Goal: Information Seeking & Learning: Learn about a topic

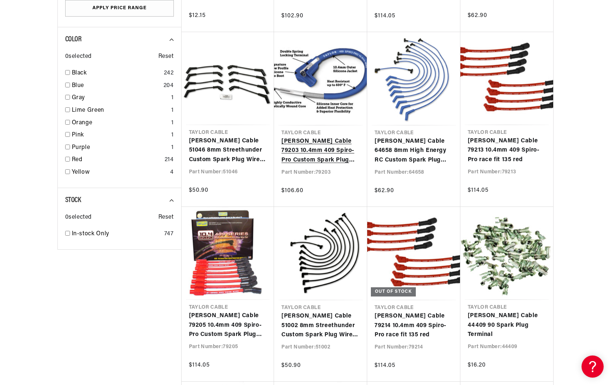
scroll to position [1154, 0]
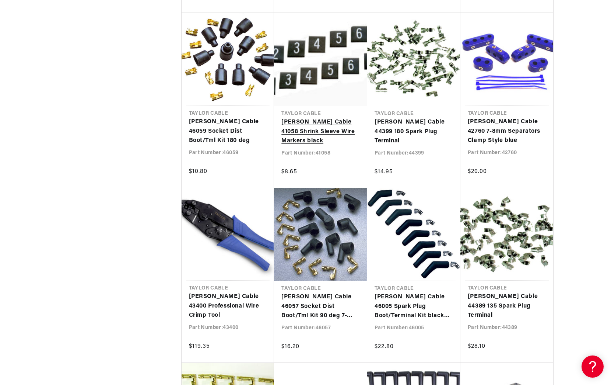
scroll to position [1535, 0]
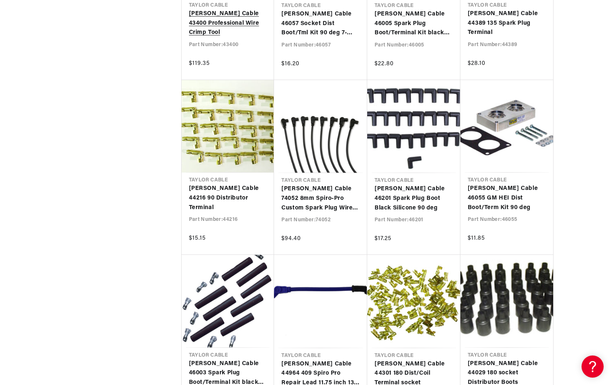
scroll to position [0, 223]
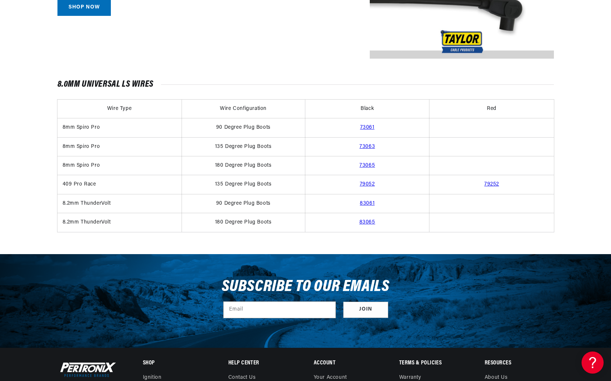
click at [365, 186] on link "79052" at bounding box center [367, 184] width 15 height 6
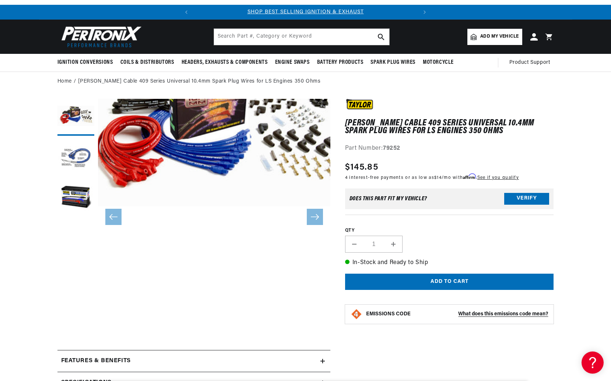
scroll to position [23, 0]
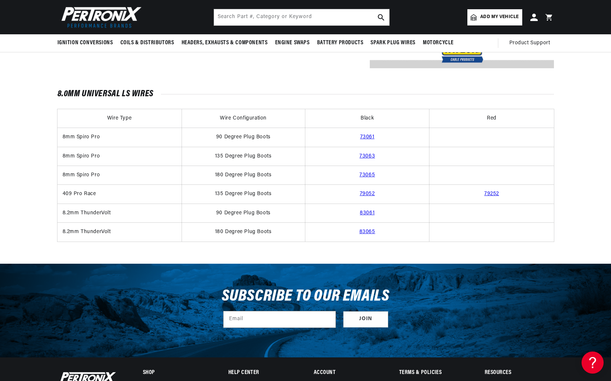
scroll to position [393, 0]
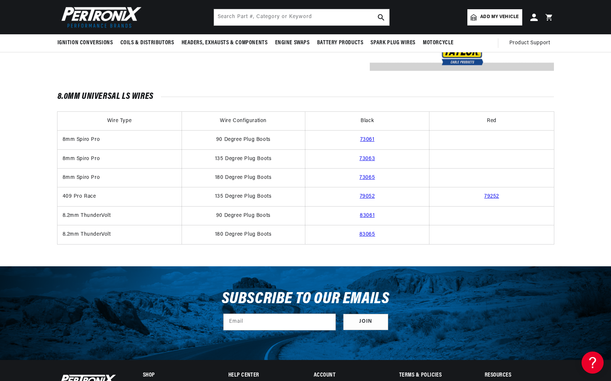
click at [369, 163] on td "73063" at bounding box center [367, 158] width 125 height 19
click at [369, 158] on link "73063" at bounding box center [367, 159] width 15 height 6
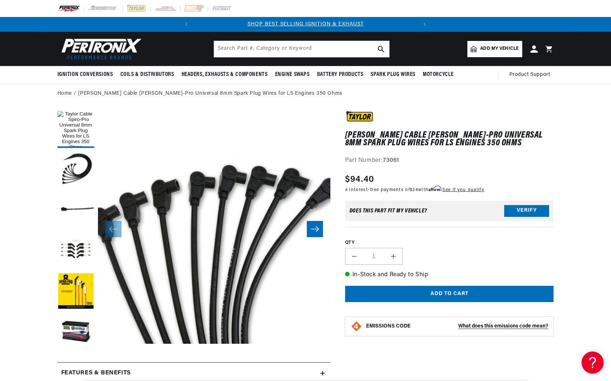
scroll to position [12, 0]
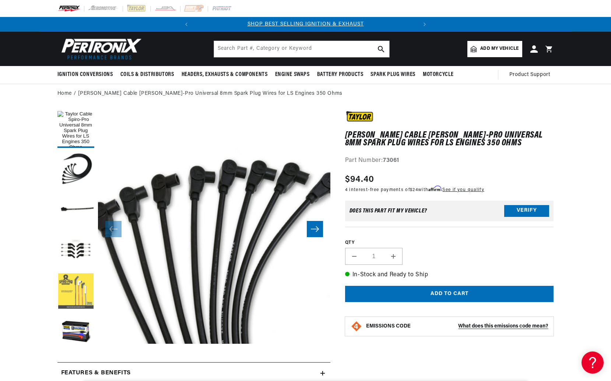
click at [70, 288] on button "Load image 5 in gallery view" at bounding box center [75, 291] width 37 height 37
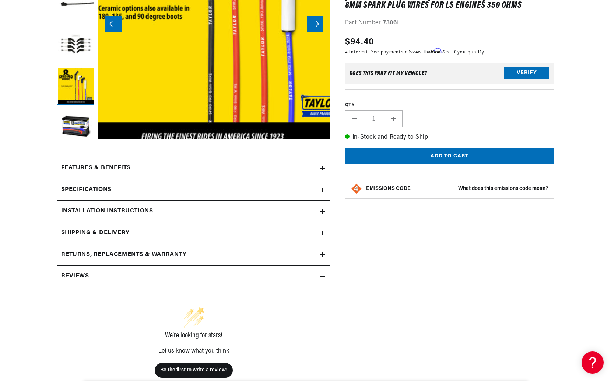
scroll to position [246, 0]
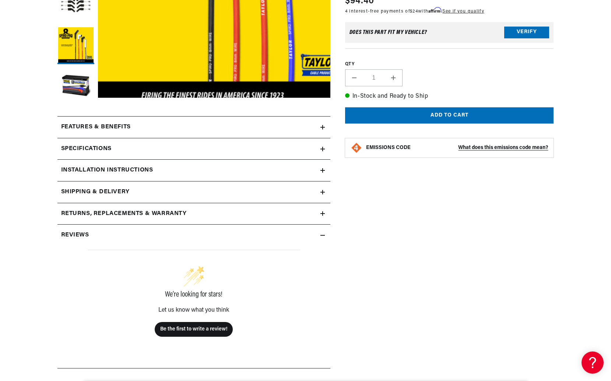
click at [106, 146] on h2 "Specifications" at bounding box center [86, 149] width 50 height 10
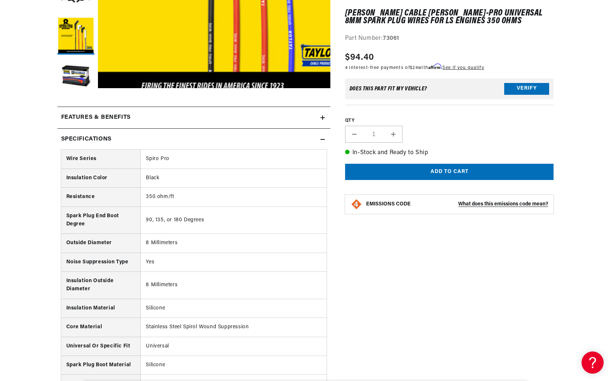
scroll to position [258, 0]
